Goal: Task Accomplishment & Management: Manage account settings

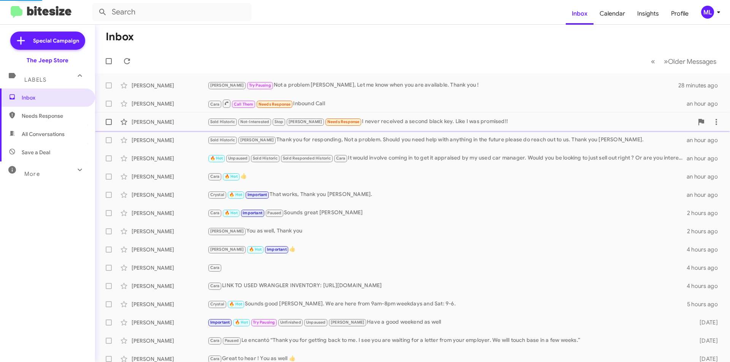
click at [345, 120] on div "Sold Historic Not-Interested Stop [PERSON_NAME] Needs Response I never received…" at bounding box center [450, 121] width 486 height 9
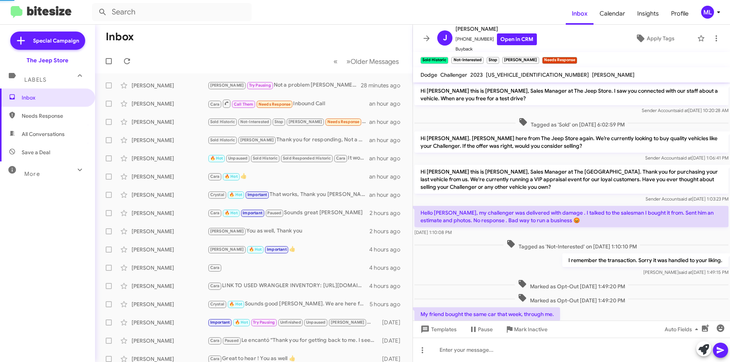
scroll to position [101, 0]
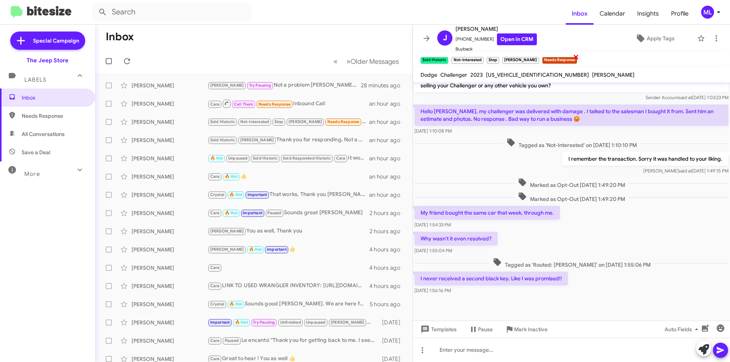
click at [573, 57] on span "×" at bounding box center [576, 56] width 6 height 9
click at [715, 39] on icon at bounding box center [716, 38] width 2 height 6
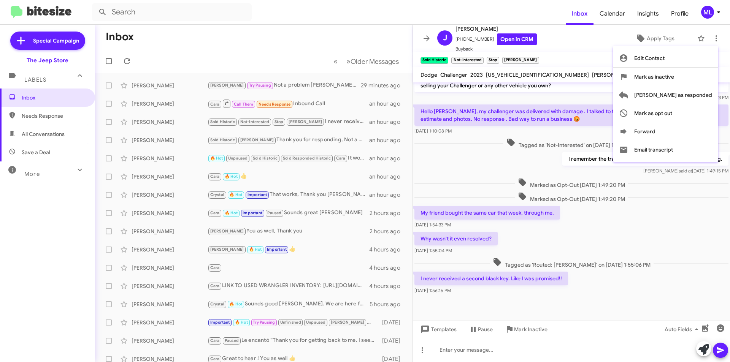
click at [492, 347] on div at bounding box center [365, 181] width 730 height 362
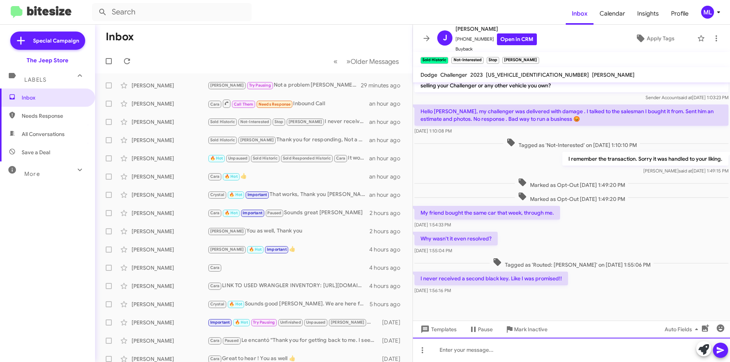
click at [531, 356] on div at bounding box center [571, 350] width 317 height 24
click at [702, 40] on span at bounding box center [700, 38] width 15 height 9
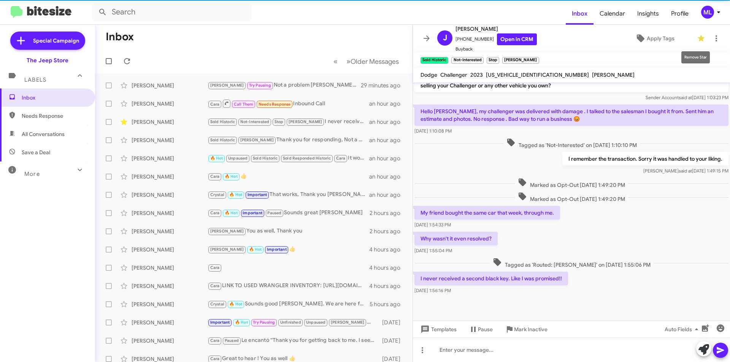
click at [700, 38] on span at bounding box center [700, 38] width 15 height 9
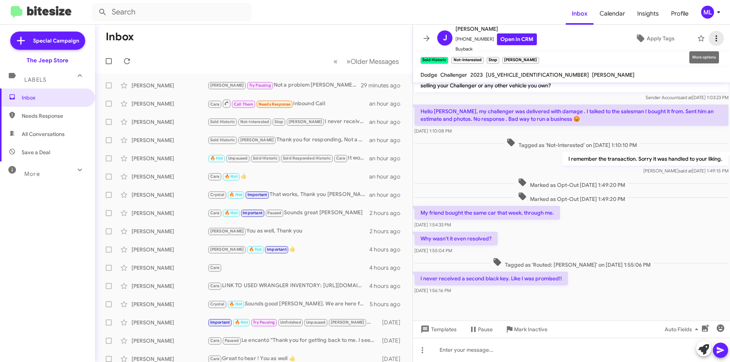
click at [716, 35] on span at bounding box center [715, 38] width 15 height 9
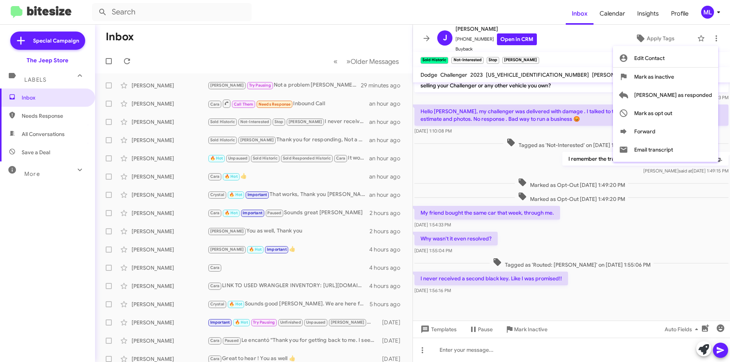
click at [653, 34] on div at bounding box center [365, 181] width 730 height 362
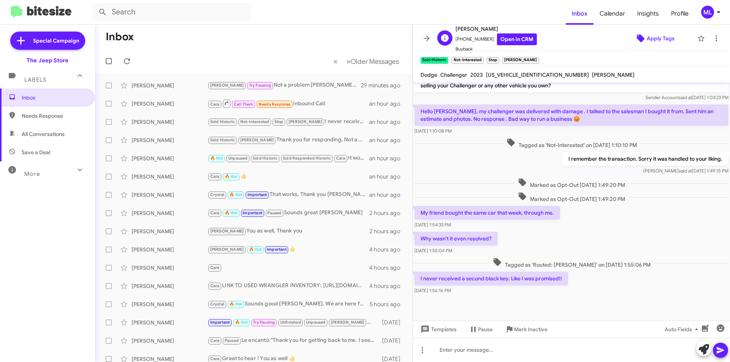
click at [653, 36] on span "Apply Tags" at bounding box center [660, 39] width 28 height 14
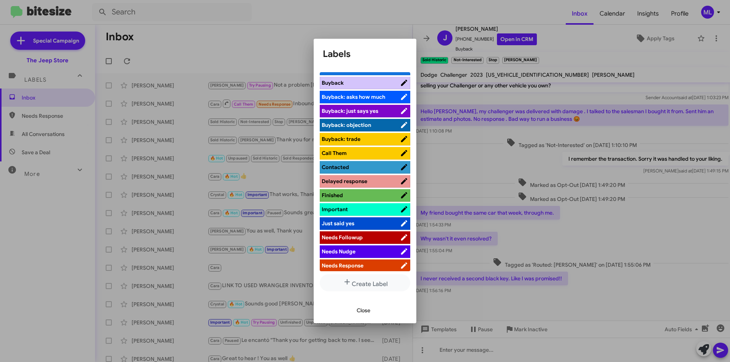
scroll to position [190, 0]
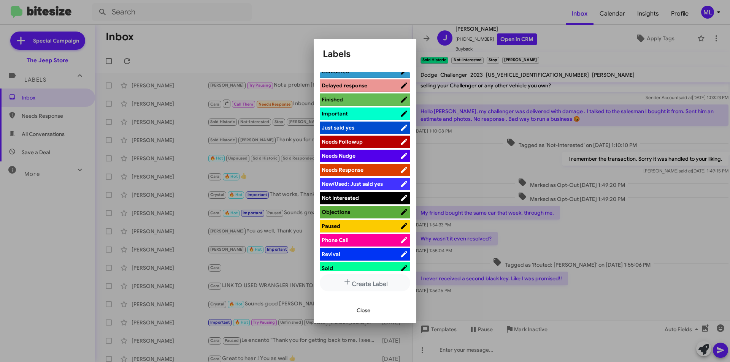
click at [361, 199] on span "Not Interested" at bounding box center [360, 198] width 78 height 8
click at [368, 307] on span "Close" at bounding box center [363, 311] width 14 height 14
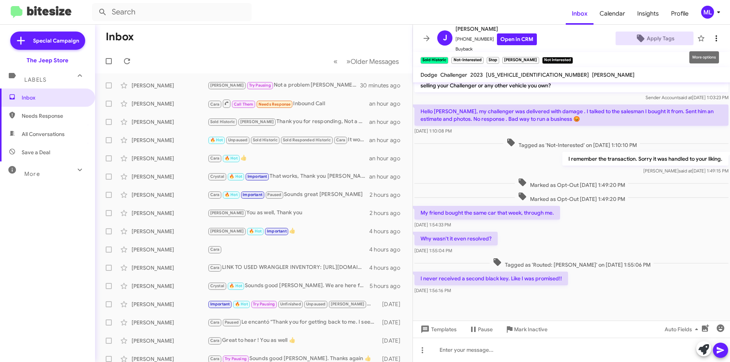
click at [713, 37] on icon at bounding box center [715, 38] width 9 height 9
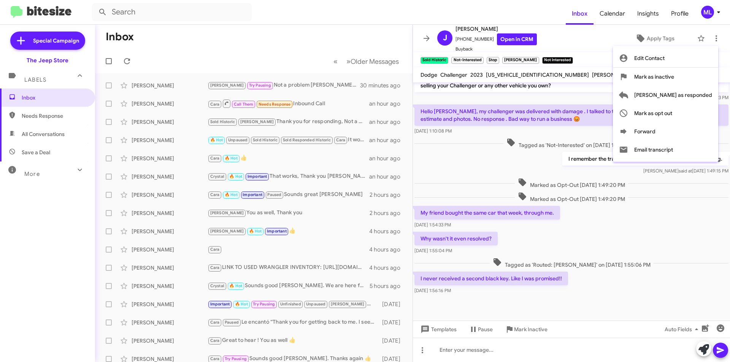
click at [597, 51] on div at bounding box center [365, 181] width 730 height 362
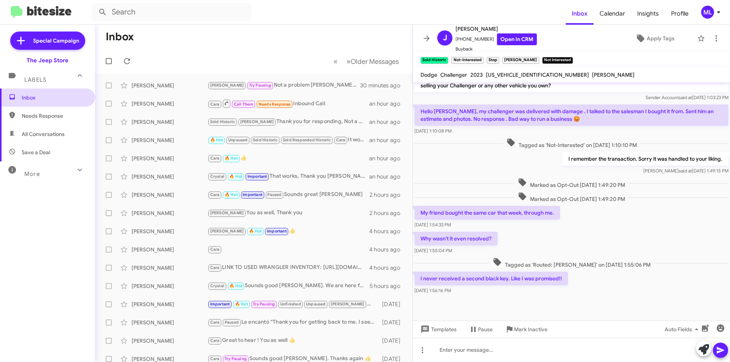
click at [42, 100] on span "Inbox" at bounding box center [54, 98] width 65 height 8
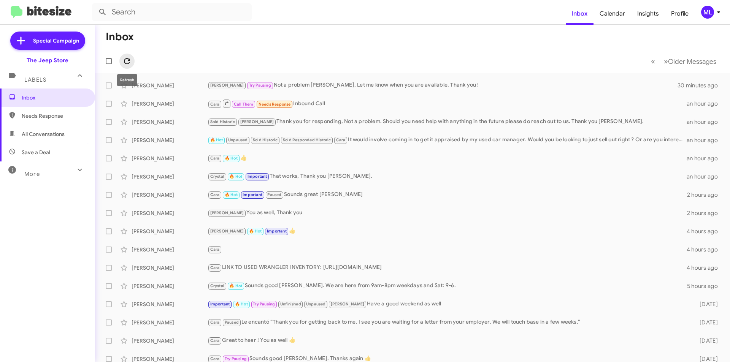
click at [129, 61] on icon at bounding box center [126, 61] width 9 height 9
click at [269, 104] on span "Needs Response" at bounding box center [274, 104] width 32 height 5
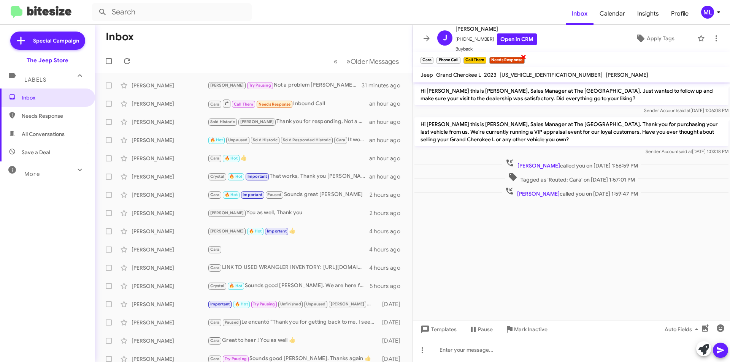
click at [523, 57] on span "×" at bounding box center [523, 56] width 6 height 9
click at [637, 37] on icon at bounding box center [641, 39] width 8 height 8
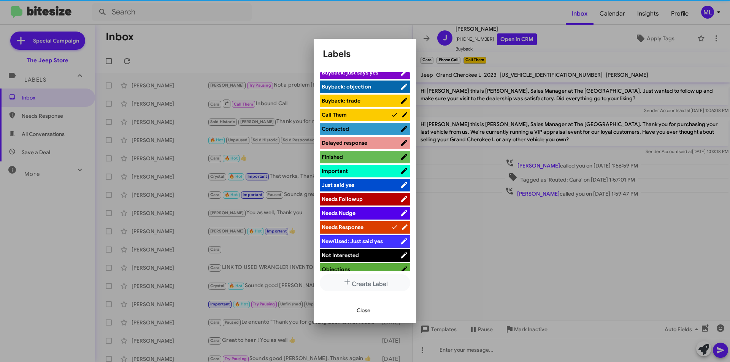
scroll to position [152, 0]
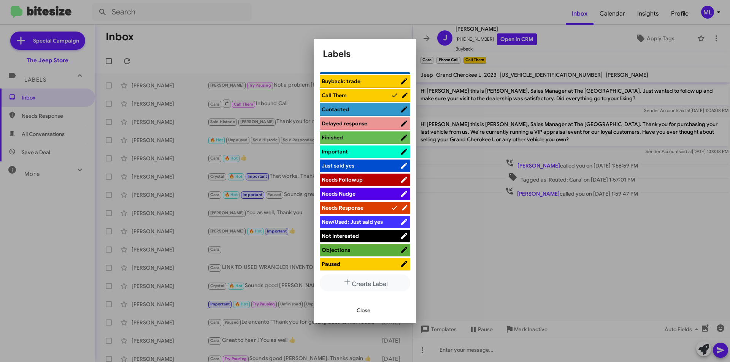
click at [336, 235] on span "Not Interested" at bounding box center [339, 236] width 37 height 7
click at [356, 306] on span "Close" at bounding box center [363, 311] width 14 height 14
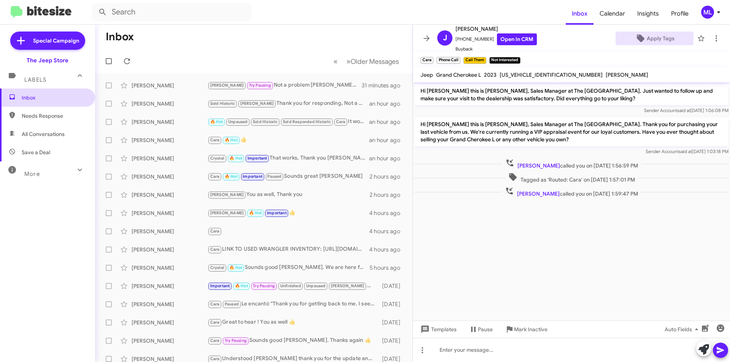
click at [29, 97] on span "Inbox" at bounding box center [54, 98] width 65 height 8
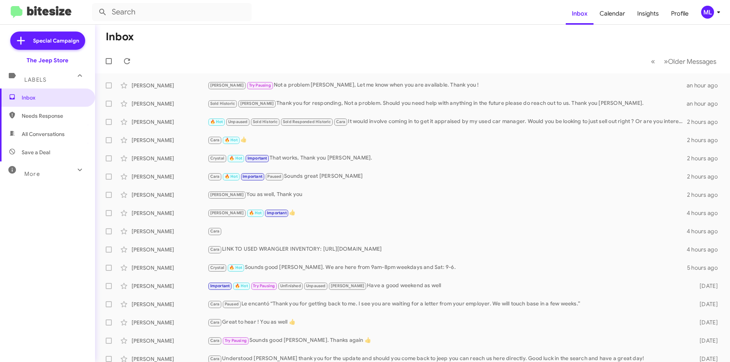
click at [40, 154] on span "Save a Deal" at bounding box center [36, 153] width 29 height 8
type input "in:not-interested"
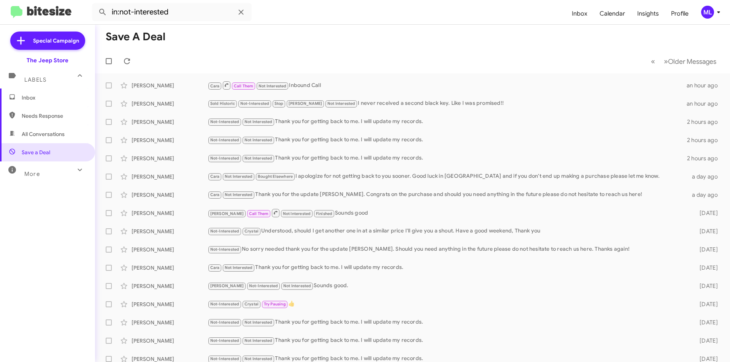
click at [24, 97] on span "Inbox" at bounding box center [54, 98] width 65 height 8
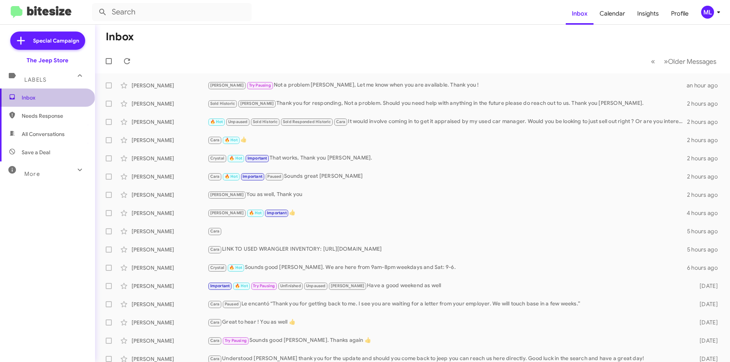
click at [47, 100] on span "Inbox" at bounding box center [54, 98] width 65 height 8
